Goal: Complete application form

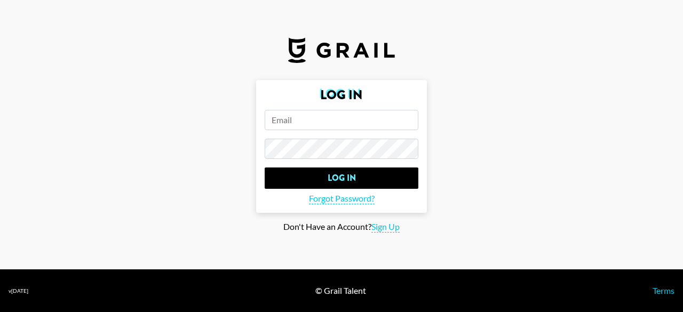
click at [340, 119] on input "email" at bounding box center [342, 120] width 154 height 20
type input "e"
click at [392, 230] on span "Sign Up" at bounding box center [385, 226] width 28 height 11
type input "Sign Up"
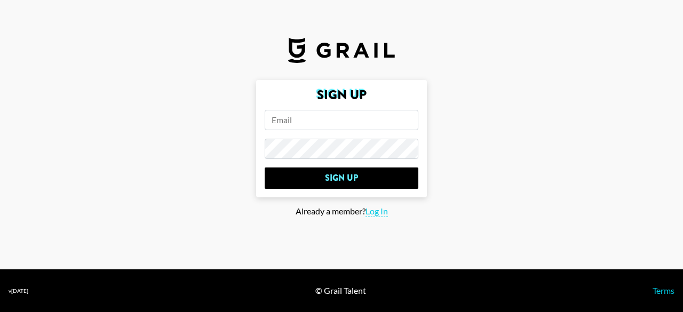
click at [324, 123] on input "email" at bounding box center [342, 120] width 154 height 20
type input "[PERSON_NAME][EMAIL_ADDRESS][DOMAIN_NAME]"
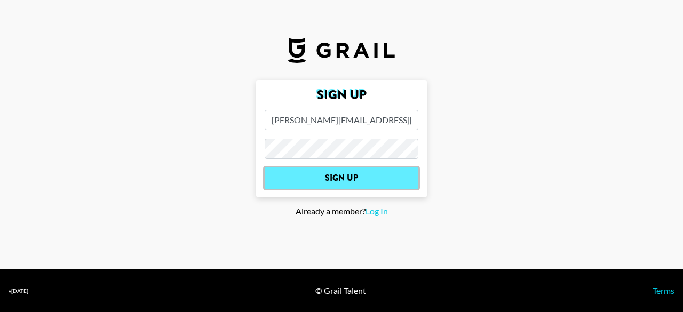
click at [322, 180] on input "Sign Up" at bounding box center [342, 177] width 154 height 21
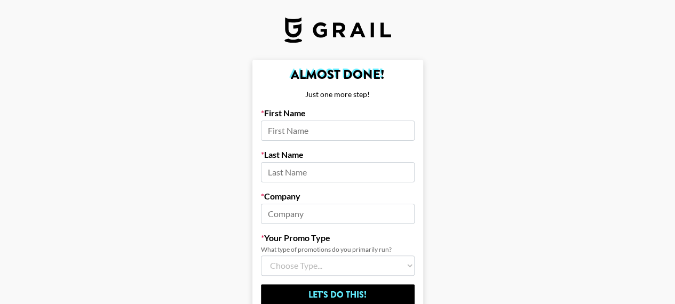
click at [363, 128] on input at bounding box center [338, 131] width 154 height 20
click at [290, 129] on input at bounding box center [338, 131] width 154 height 20
type input "[PERSON_NAME]"
click at [284, 173] on input at bounding box center [338, 172] width 154 height 20
type input "[PERSON_NAME]"
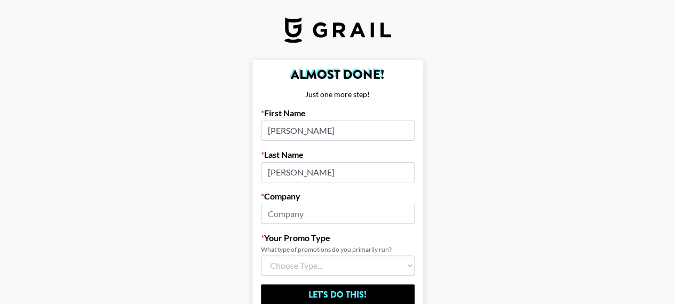
click at [298, 213] on input at bounding box center [338, 214] width 154 height 20
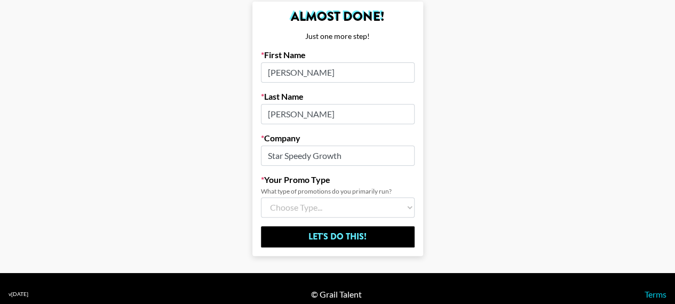
scroll to position [59, 0]
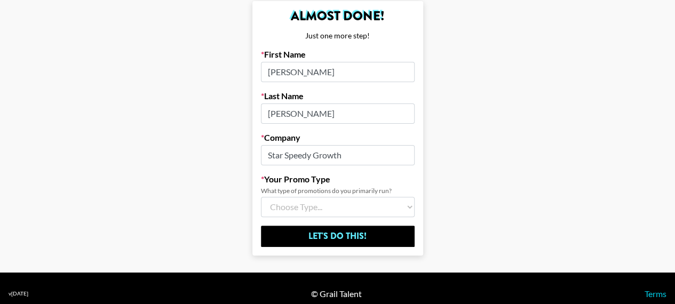
type input "Star Speedy Growth"
click at [371, 202] on select "Choose Type... Song Promos Brand Promos Both (I work at an Agency)" at bounding box center [338, 207] width 154 height 20
select select "Brand"
click at [265, 197] on select "Choose Type... Song Promos Brand Promos Both (I work at an Agency)" at bounding box center [338, 207] width 154 height 20
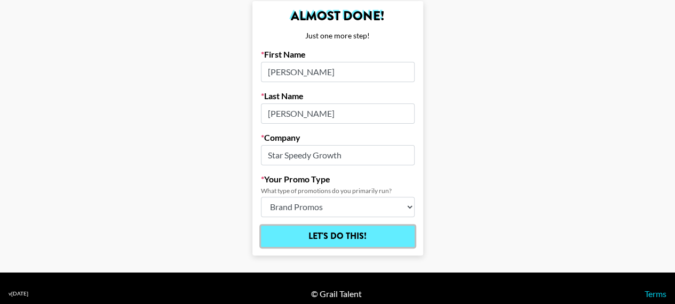
click at [348, 234] on input "Let's Do This!" at bounding box center [338, 236] width 154 height 21
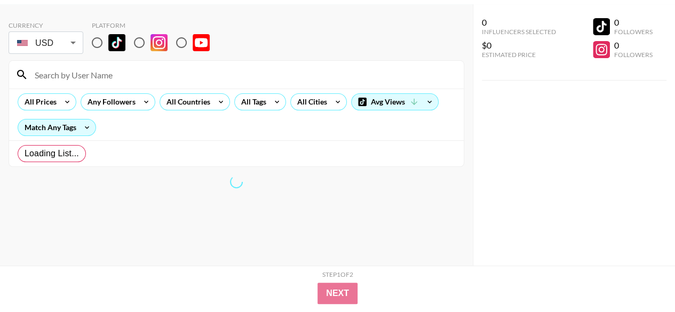
scroll to position [43, 0]
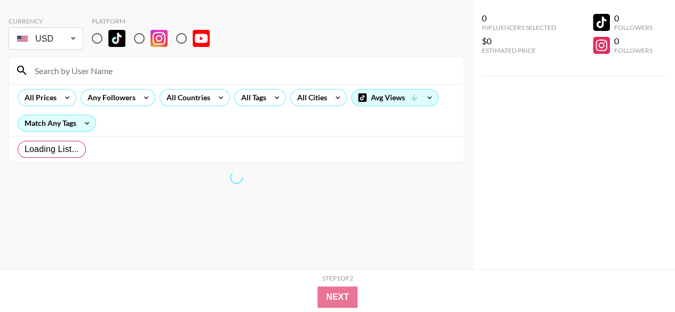
radio input "true"
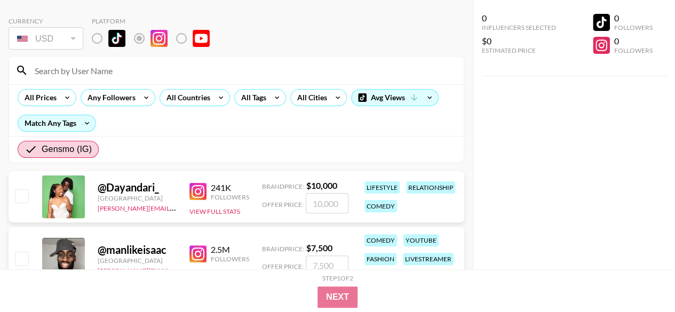
click at [68, 37] on div "USD" at bounding box center [46, 38] width 70 height 19
click at [73, 38] on div "USD" at bounding box center [46, 38] width 70 height 19
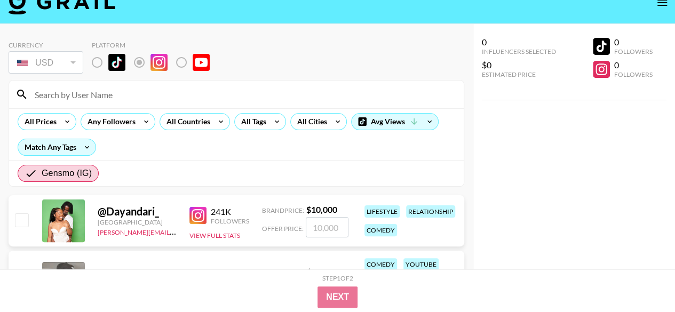
scroll to position [19, 0]
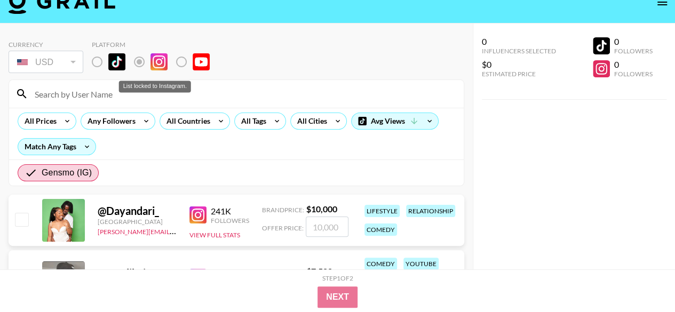
click at [100, 63] on label "List locked to Instagram." at bounding box center [105, 62] width 39 height 22
drag, startPoint x: 142, startPoint y: 63, endPoint x: 180, endPoint y: 62, distance: 37.9
click at [180, 62] on div "List locked to Instagram." at bounding box center [155, 62] width 126 height 22
click at [180, 62] on label "List locked to Instagram." at bounding box center [189, 62] width 39 height 22
click at [243, 53] on div "Currency USD USD ​ Platform" at bounding box center [236, 58] width 455 height 35
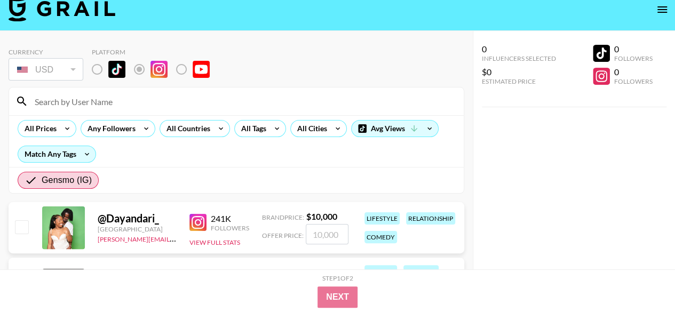
scroll to position [13, 0]
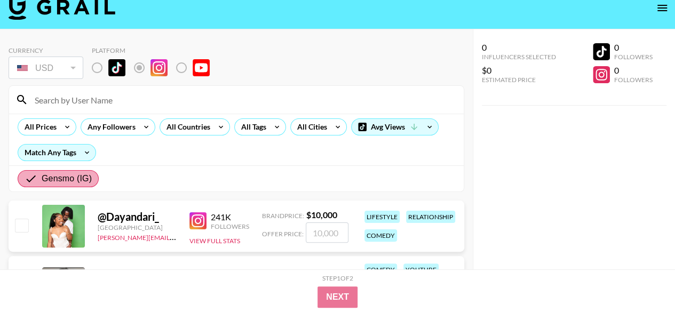
click at [60, 182] on span "Gensmo (IG)" at bounding box center [67, 178] width 50 height 13
click at [42, 182] on input "Gensmo (IG)" at bounding box center [33, 178] width 17 height 13
click at [27, 179] on input "Gensmo (IG)" at bounding box center [33, 178] width 17 height 13
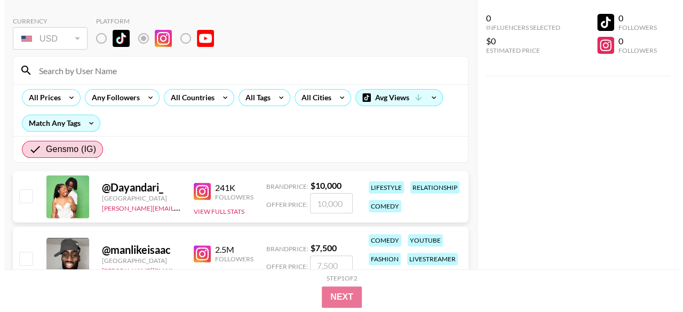
scroll to position [0, 0]
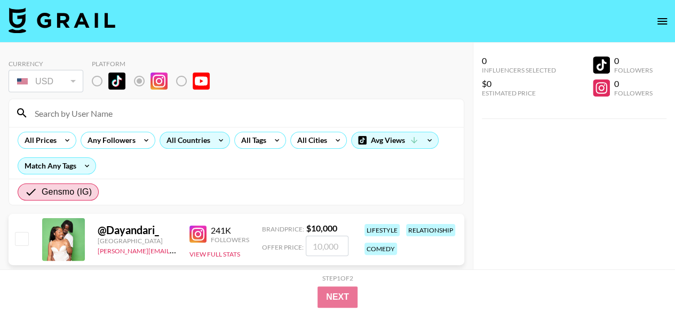
click at [186, 140] on div "All Countries" at bounding box center [186, 140] width 52 height 16
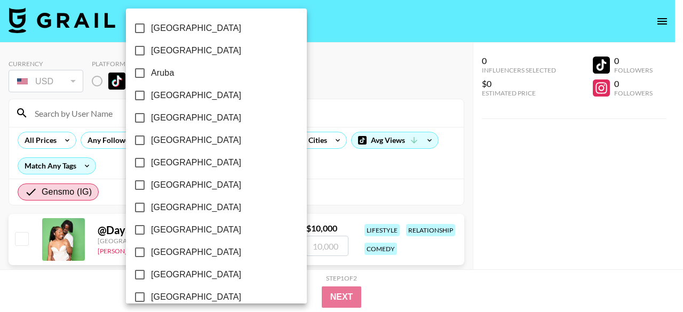
click at [283, 175] on div at bounding box center [341, 156] width 683 height 312
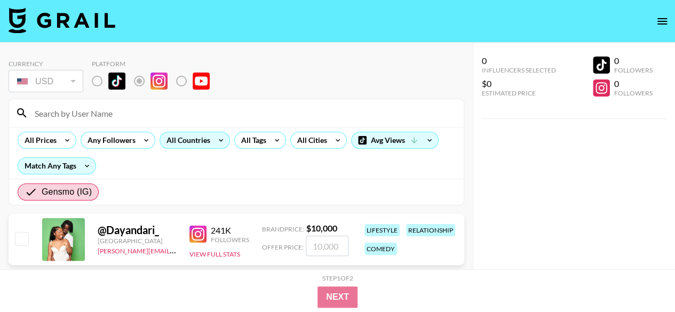
click at [209, 142] on div "All Countries" at bounding box center [186, 140] width 52 height 16
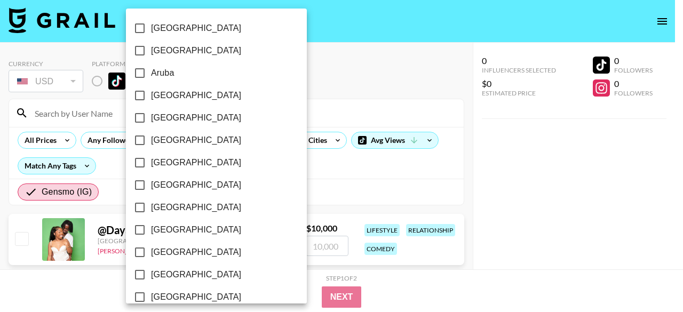
click at [167, 162] on span "[GEOGRAPHIC_DATA]" at bounding box center [196, 162] width 90 height 13
click at [151, 162] on input "[GEOGRAPHIC_DATA]" at bounding box center [140, 162] width 22 height 22
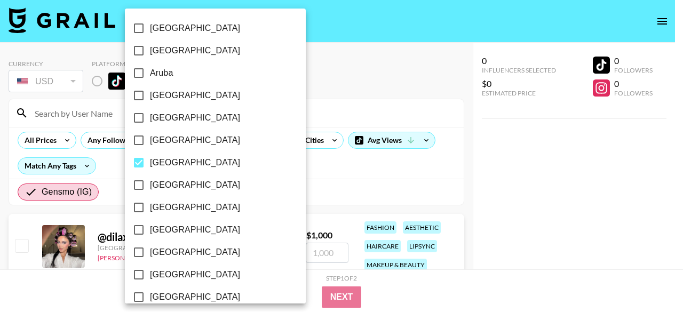
click at [168, 162] on span "[GEOGRAPHIC_DATA]" at bounding box center [195, 162] width 90 height 13
click at [150, 162] on input "[GEOGRAPHIC_DATA]" at bounding box center [138, 162] width 22 height 22
checkbox input "false"
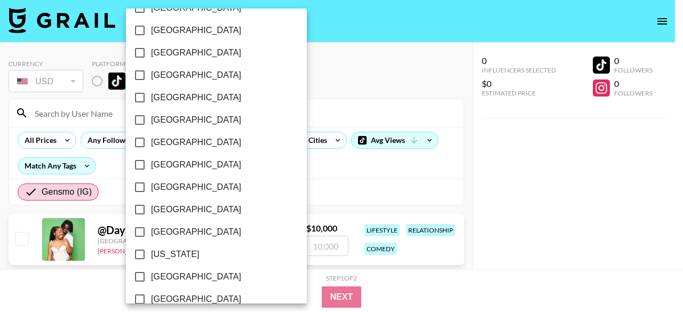
scroll to position [160, 0]
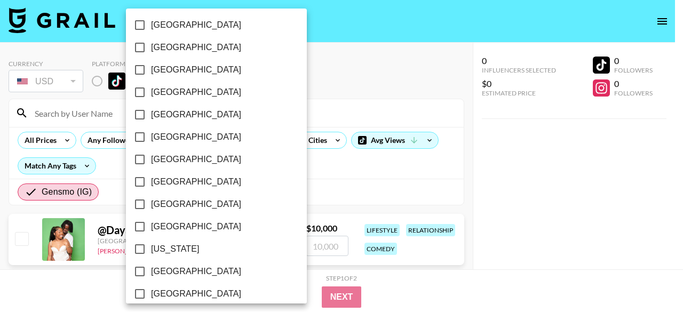
click at [172, 159] on span "[GEOGRAPHIC_DATA]" at bounding box center [196, 159] width 90 height 13
click at [151, 159] on input "[GEOGRAPHIC_DATA]" at bounding box center [140, 159] width 22 height 22
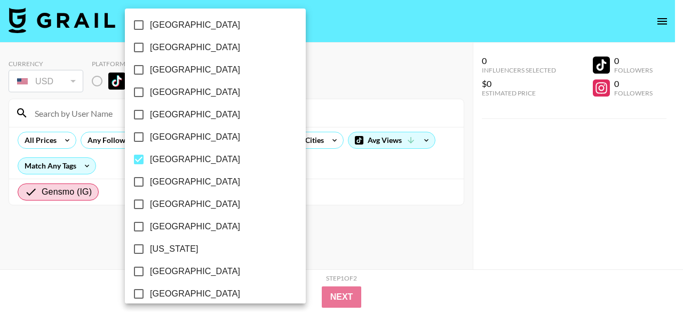
click at [172, 159] on span "[GEOGRAPHIC_DATA]" at bounding box center [195, 159] width 90 height 13
click at [150, 159] on input "[GEOGRAPHIC_DATA]" at bounding box center [138, 159] width 22 height 22
checkbox input "false"
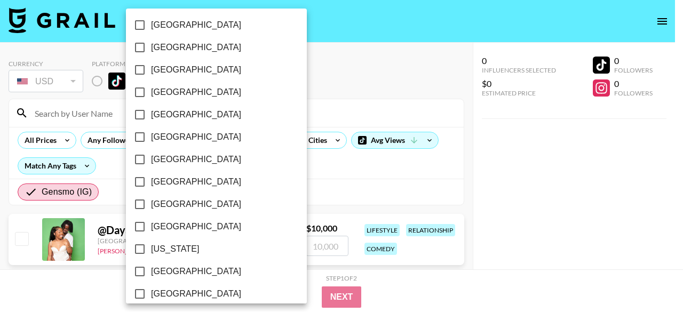
click at [176, 139] on span "[GEOGRAPHIC_DATA]" at bounding box center [196, 137] width 90 height 13
click at [151, 139] on input "[GEOGRAPHIC_DATA]" at bounding box center [140, 137] width 22 height 22
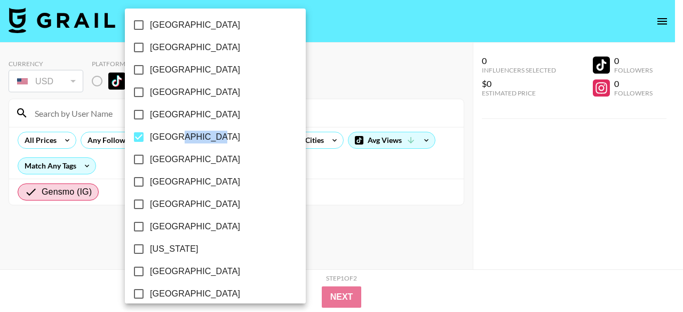
click at [176, 139] on span "[GEOGRAPHIC_DATA]" at bounding box center [195, 137] width 90 height 13
click at [150, 139] on input "[GEOGRAPHIC_DATA]" at bounding box center [138, 137] width 22 height 22
checkbox input "false"
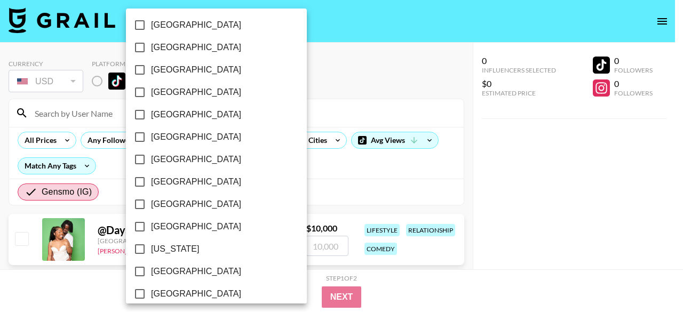
click at [168, 117] on span "[GEOGRAPHIC_DATA]" at bounding box center [196, 114] width 90 height 13
click at [151, 117] on input "[GEOGRAPHIC_DATA]" at bounding box center [140, 114] width 22 height 22
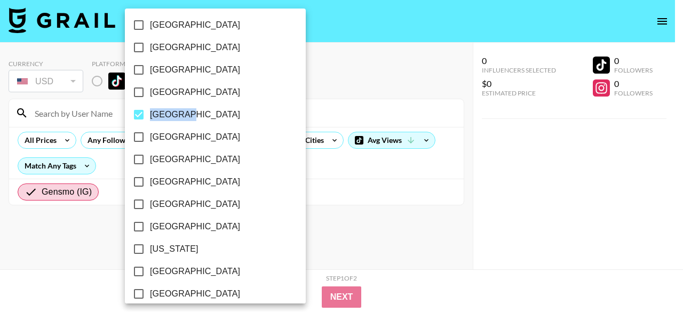
click at [168, 117] on span "[GEOGRAPHIC_DATA]" at bounding box center [195, 114] width 90 height 13
click at [150, 117] on input "[GEOGRAPHIC_DATA]" at bounding box center [138, 114] width 22 height 22
checkbox input "false"
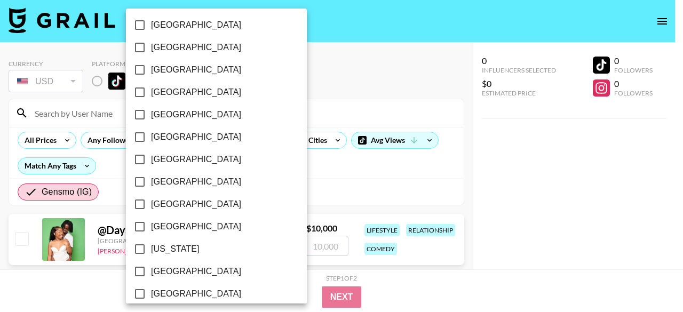
click at [165, 93] on span "[GEOGRAPHIC_DATA]" at bounding box center [196, 92] width 90 height 13
click at [151, 93] on input "[GEOGRAPHIC_DATA]" at bounding box center [140, 92] width 22 height 22
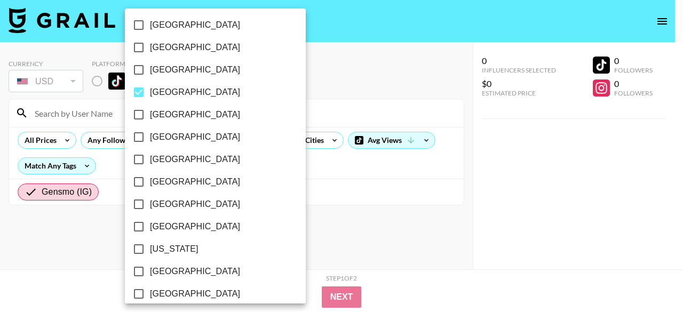
click at [164, 92] on span "[GEOGRAPHIC_DATA]" at bounding box center [195, 92] width 90 height 13
click at [150, 92] on input "[GEOGRAPHIC_DATA]" at bounding box center [138, 92] width 22 height 22
checkbox input "false"
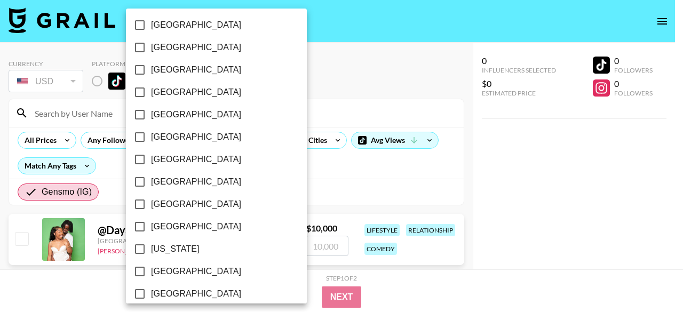
click at [156, 72] on span "[GEOGRAPHIC_DATA]" at bounding box center [196, 69] width 90 height 13
click at [151, 72] on input "[GEOGRAPHIC_DATA]" at bounding box center [140, 70] width 22 height 22
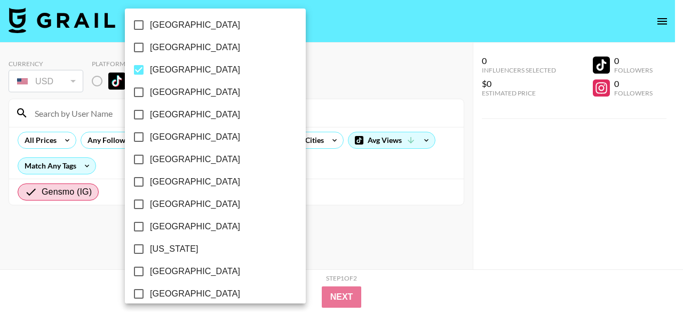
click at [155, 70] on span "[GEOGRAPHIC_DATA]" at bounding box center [195, 69] width 90 height 13
click at [150, 70] on input "[GEOGRAPHIC_DATA]" at bounding box center [138, 70] width 22 height 22
checkbox input "false"
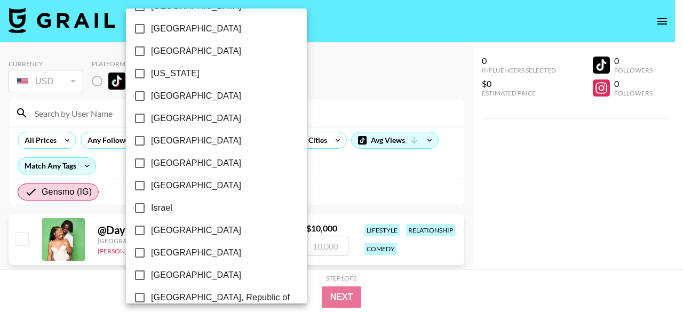
scroll to position [373, 0]
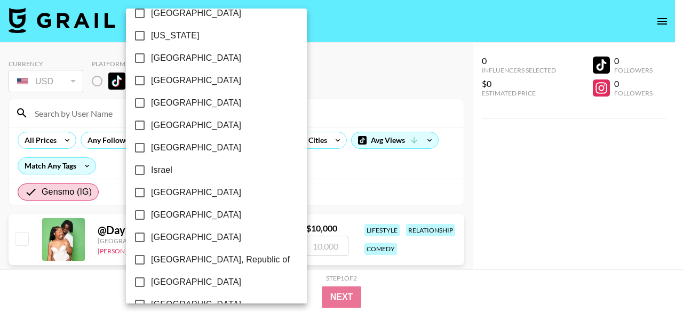
click at [171, 172] on span "Israel" at bounding box center [161, 170] width 21 height 13
click at [151, 172] on input "Israel" at bounding box center [140, 170] width 22 height 22
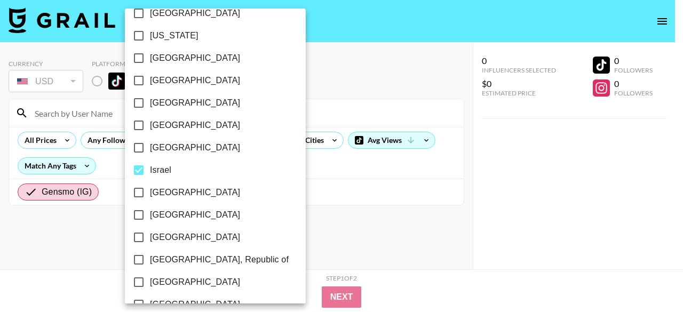
click at [162, 168] on span "Israel" at bounding box center [160, 170] width 21 height 13
click at [150, 168] on input "Israel" at bounding box center [138, 170] width 22 height 22
checkbox input "false"
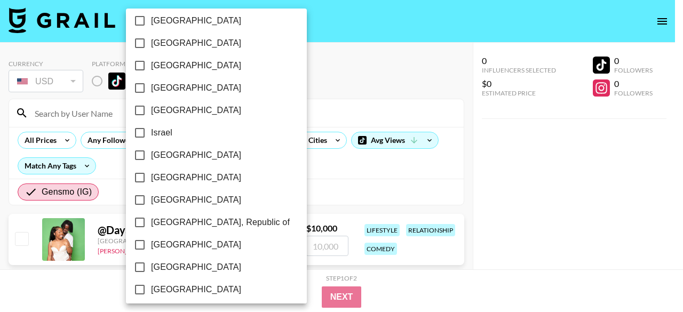
scroll to position [427, 0]
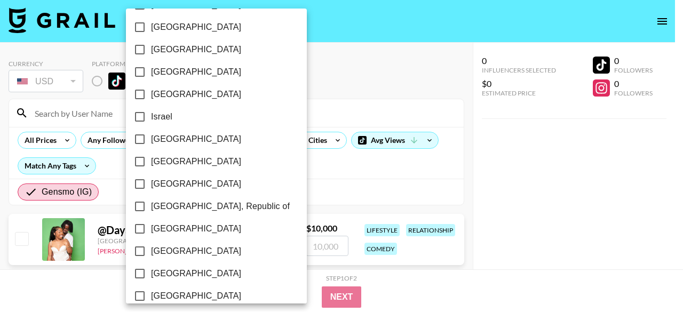
click at [150, 141] on input "[GEOGRAPHIC_DATA]" at bounding box center [140, 139] width 22 height 22
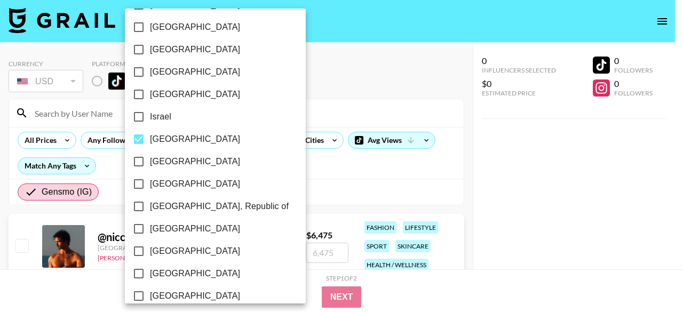
click at [157, 141] on span "[GEOGRAPHIC_DATA]" at bounding box center [195, 139] width 90 height 13
click at [150, 141] on input "[GEOGRAPHIC_DATA]" at bounding box center [138, 139] width 22 height 22
checkbox input "false"
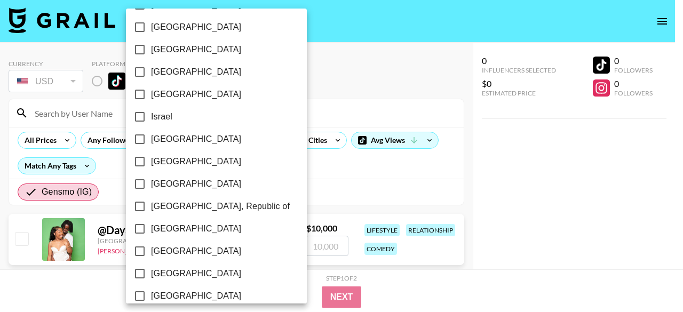
click at [166, 161] on span "[GEOGRAPHIC_DATA]" at bounding box center [196, 161] width 90 height 13
click at [151, 161] on input "[GEOGRAPHIC_DATA]" at bounding box center [140, 161] width 22 height 22
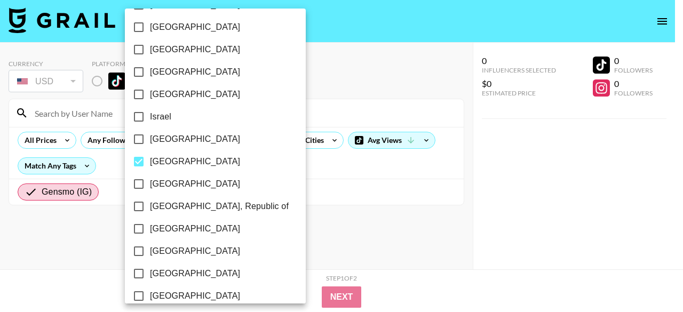
click at [164, 161] on span "[GEOGRAPHIC_DATA]" at bounding box center [195, 161] width 90 height 13
click at [150, 161] on input "[GEOGRAPHIC_DATA]" at bounding box center [138, 161] width 22 height 22
checkbox input "false"
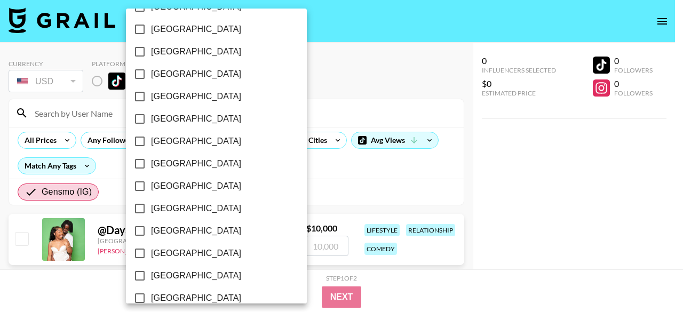
scroll to position [800, 0]
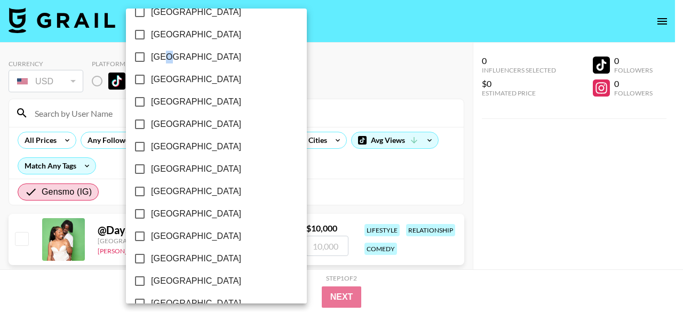
click at [165, 55] on span "[GEOGRAPHIC_DATA]" at bounding box center [196, 57] width 90 height 13
click at [136, 59] on input "[GEOGRAPHIC_DATA]" at bounding box center [140, 57] width 22 height 22
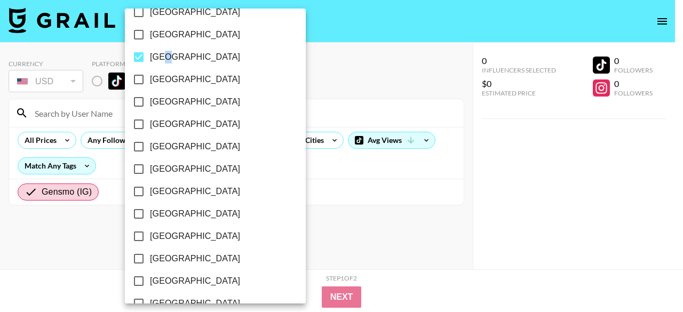
click at [140, 60] on input "[GEOGRAPHIC_DATA]" at bounding box center [138, 57] width 22 height 22
checkbox input "false"
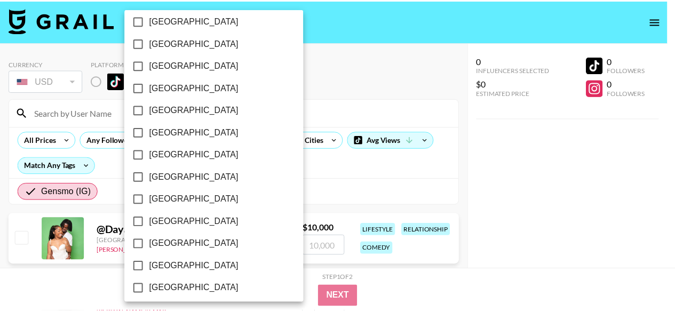
scroll to position [931, 0]
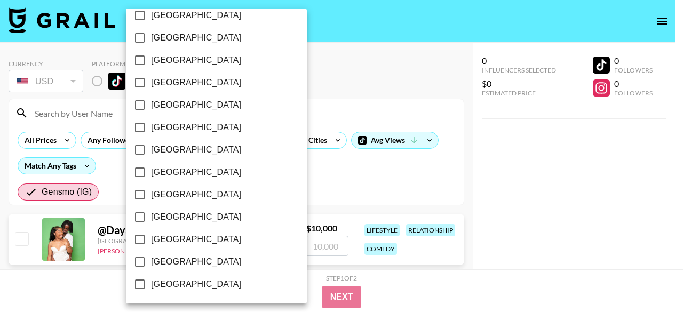
click at [320, 180] on div at bounding box center [341, 156] width 683 height 312
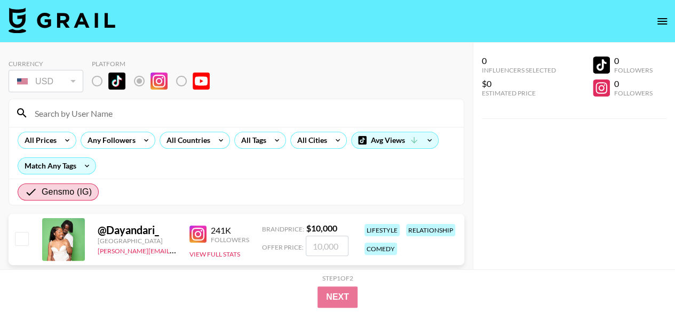
click at [220, 162] on div "All Prices Any Followers All Countries All Tags All Cities Avg Views Match Any …" at bounding box center [236, 153] width 454 height 52
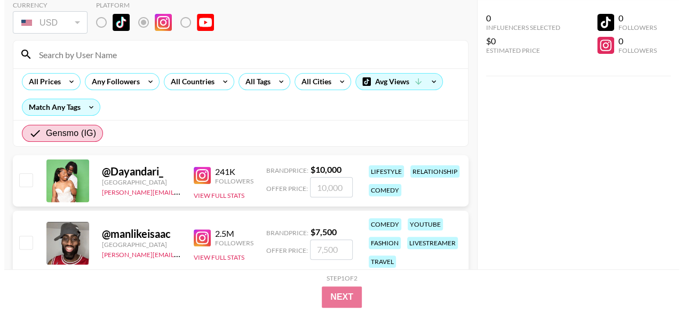
scroll to position [0, 0]
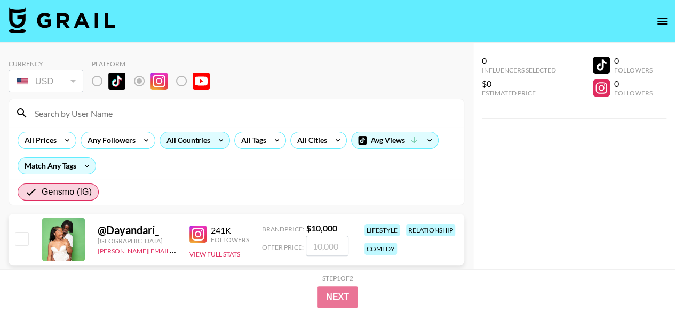
click at [204, 143] on div "All Countries" at bounding box center [186, 140] width 52 height 16
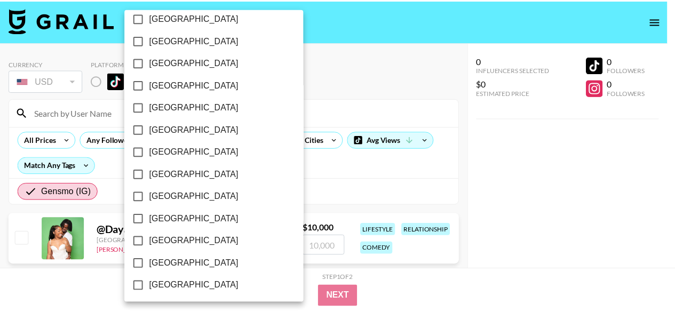
scroll to position [907, 0]
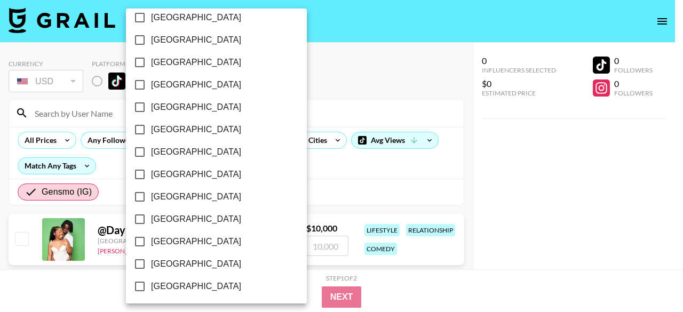
click at [190, 284] on span "[GEOGRAPHIC_DATA]" at bounding box center [196, 286] width 90 height 13
click at [151, 284] on input "[GEOGRAPHIC_DATA]" at bounding box center [140, 286] width 22 height 22
checkbox input "true"
click at [336, 168] on div at bounding box center [341, 156] width 683 height 312
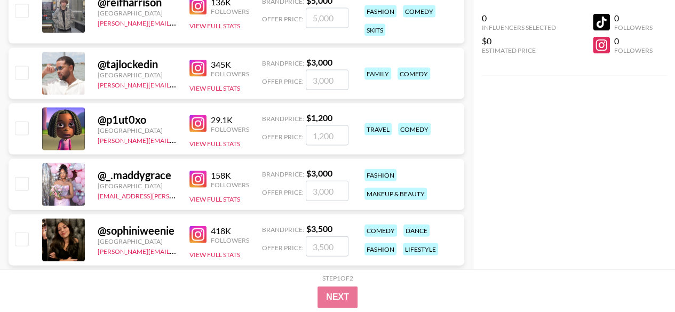
scroll to position [1120, 0]
